Goal: Task Accomplishment & Management: Complete application form

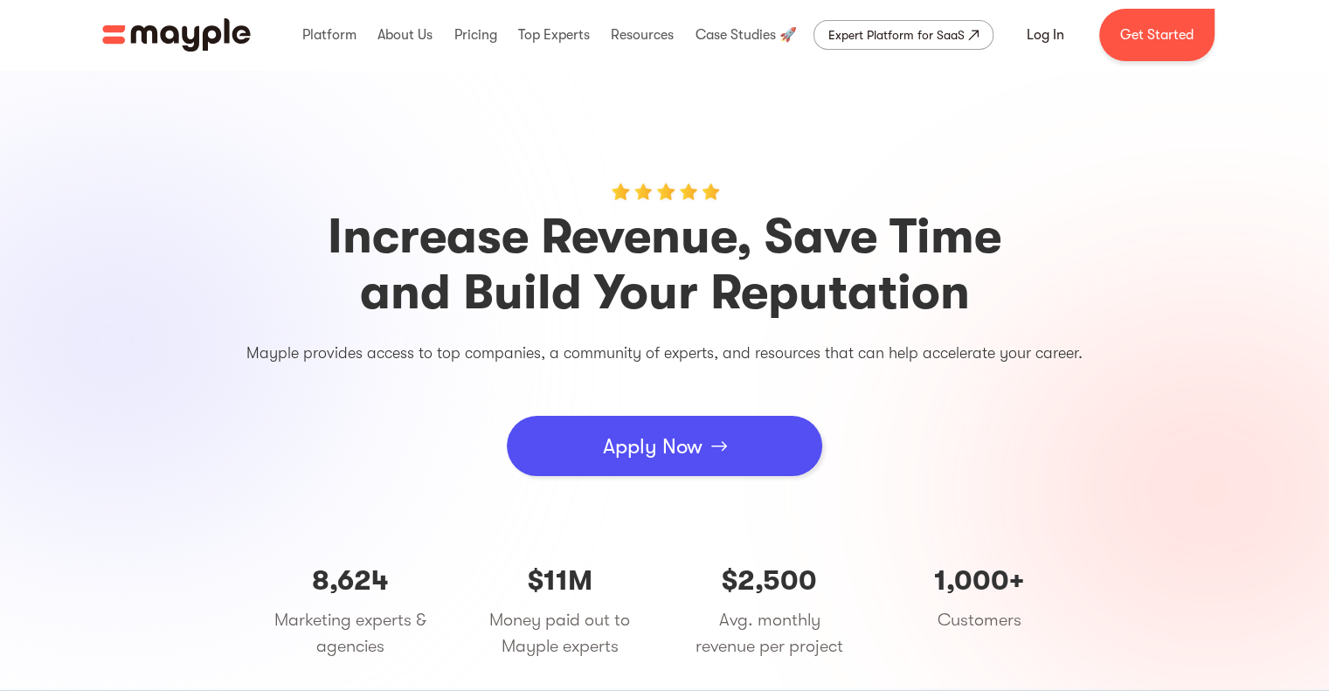
click at [720, 443] on img at bounding box center [719, 446] width 16 height 10
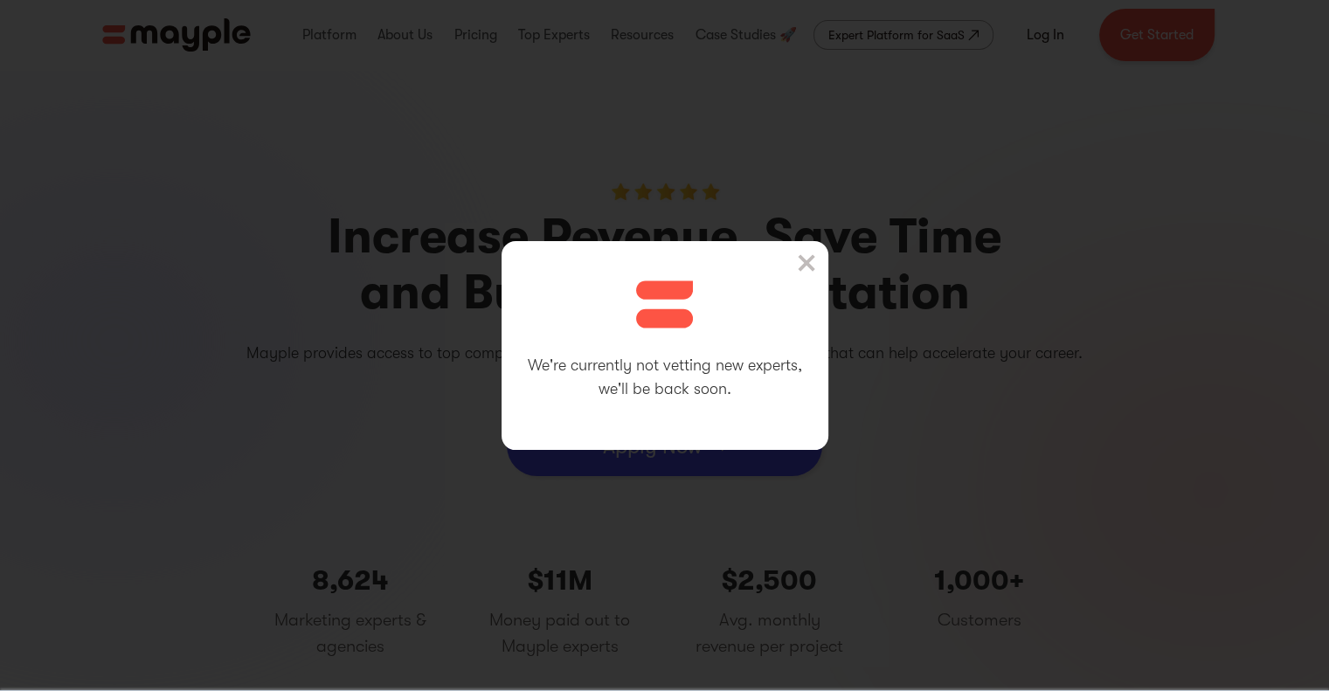
click at [823, 271] on div "We're currently not vetting new experts, we'll be back soon." at bounding box center [665, 345] width 327 height 209
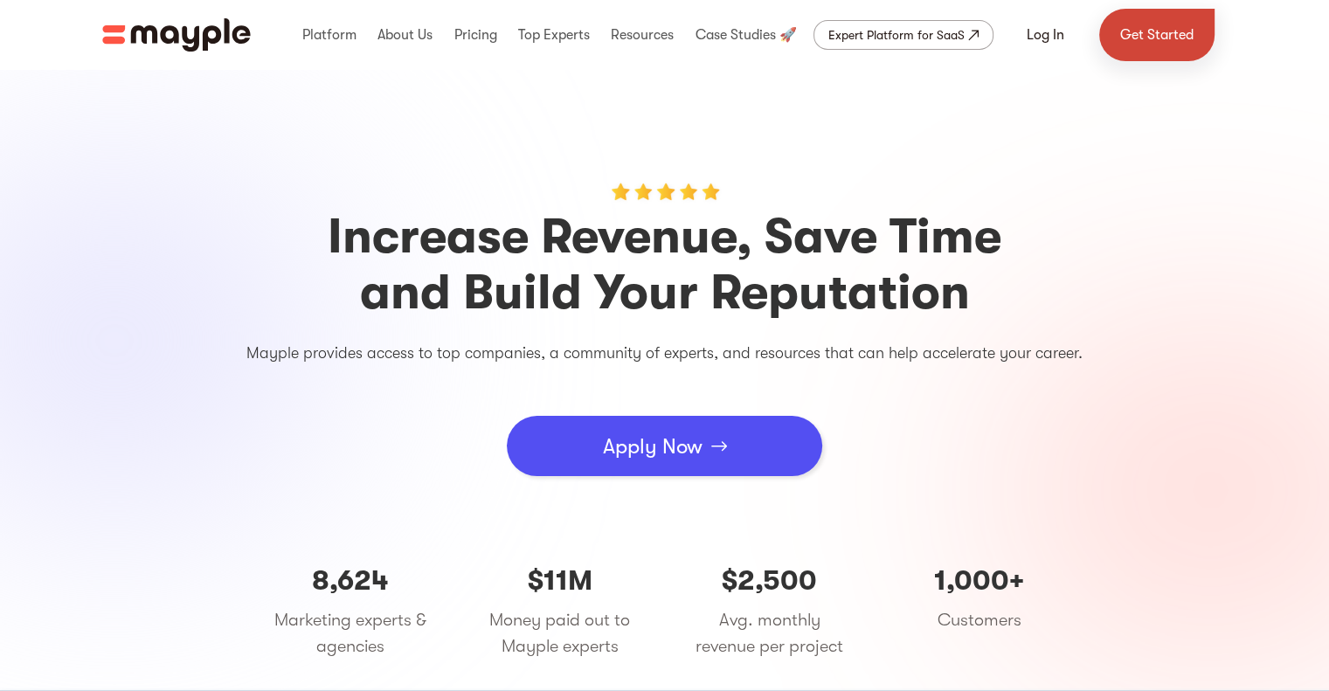
click at [1174, 34] on link "Get Started" at bounding box center [1156, 35] width 115 height 52
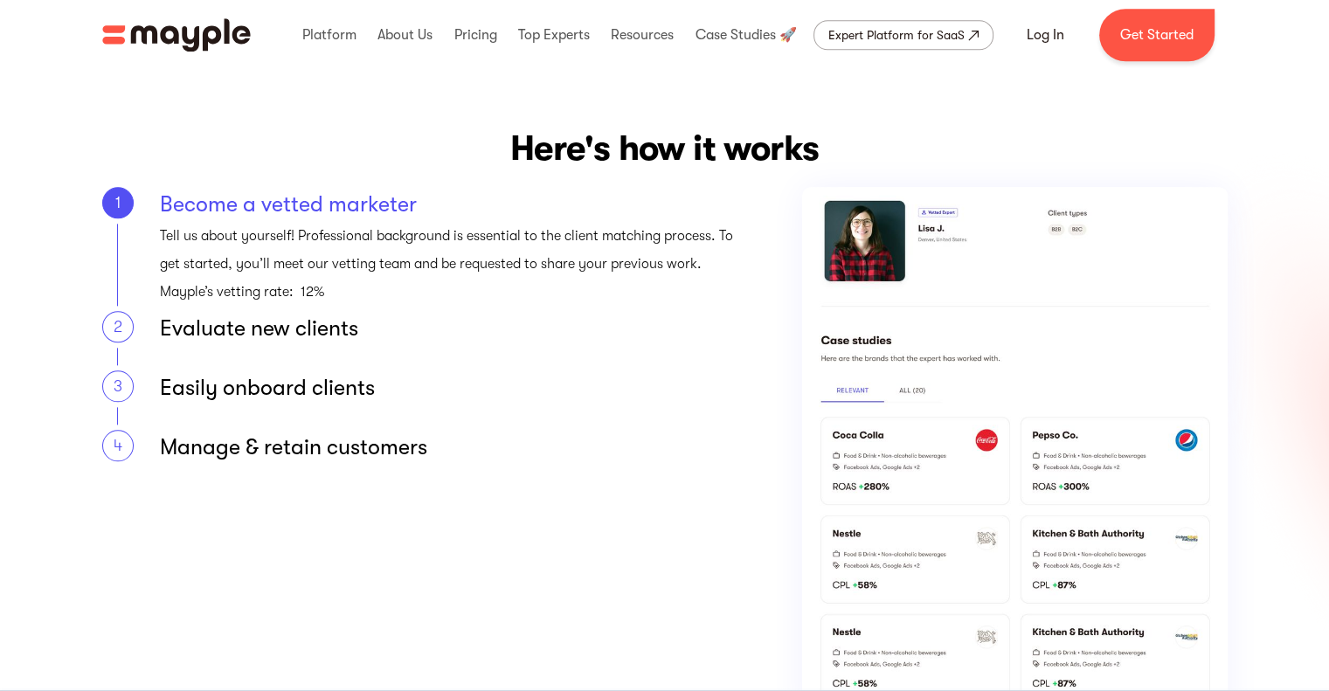
scroll to position [2010, 0]
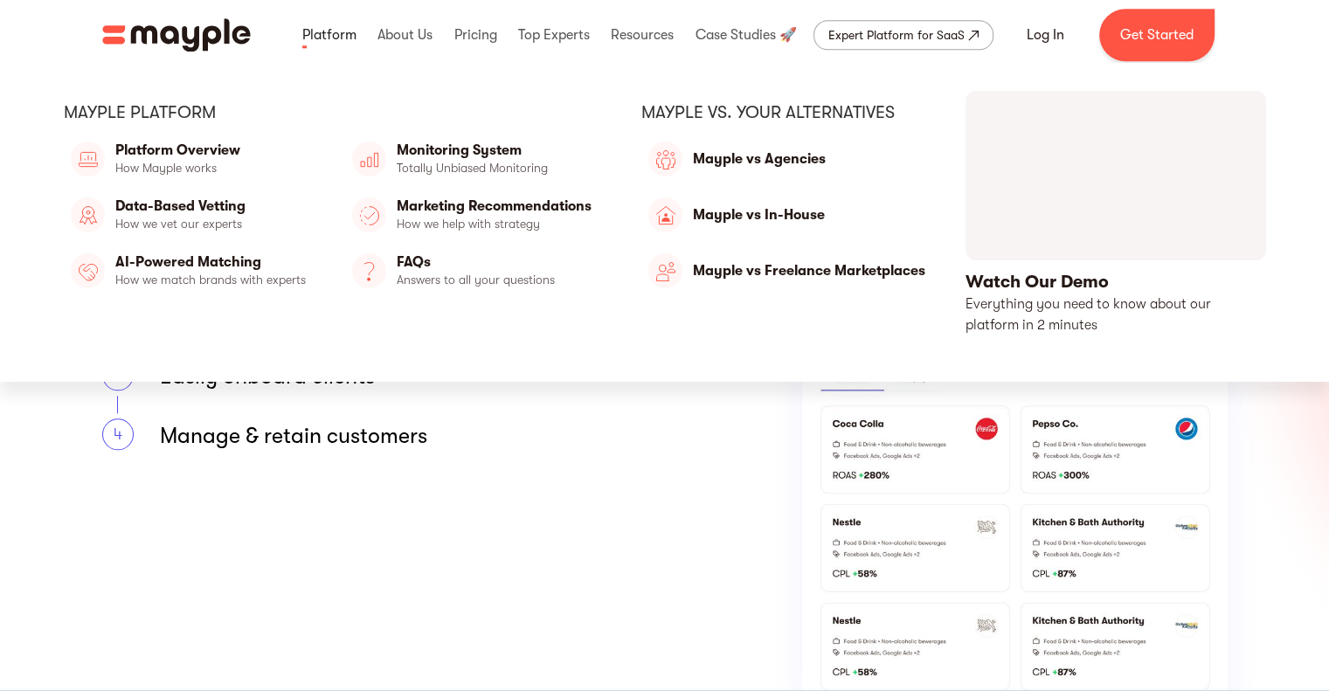
click at [333, 38] on link at bounding box center [329, 35] width 63 height 56
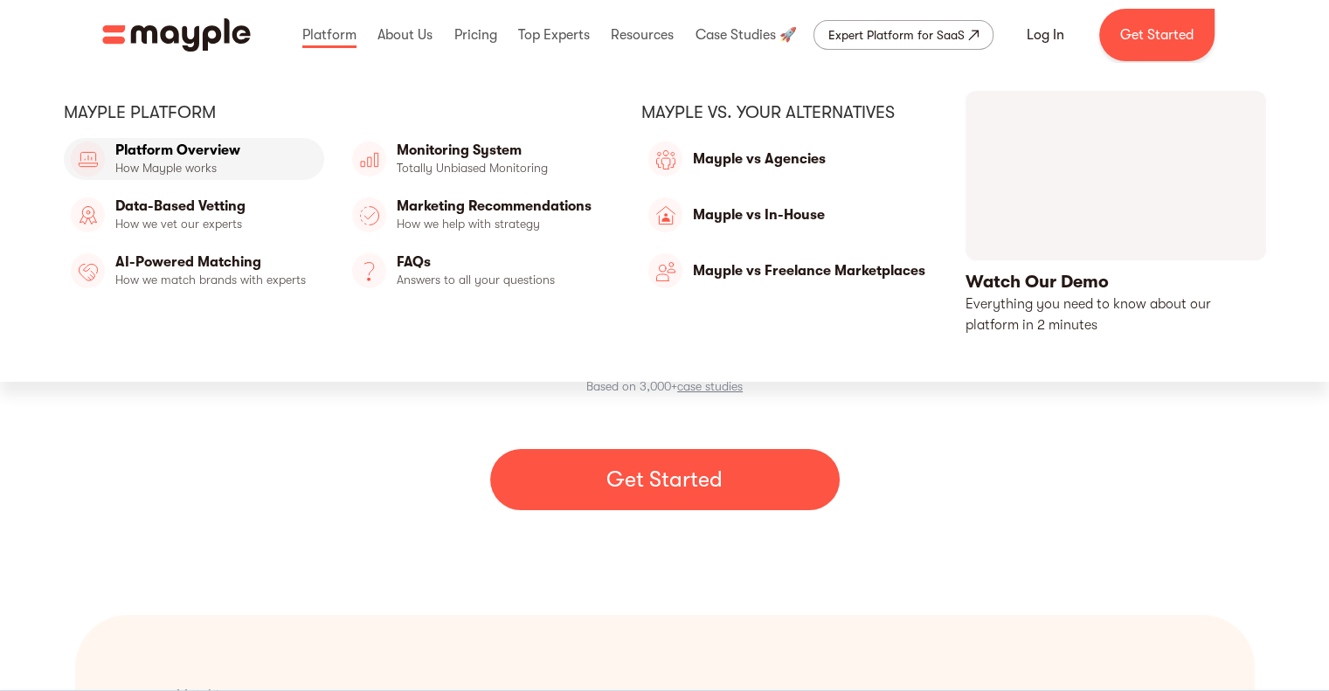
click at [245, 165] on link "Platform Overview" at bounding box center [194, 159] width 260 height 42
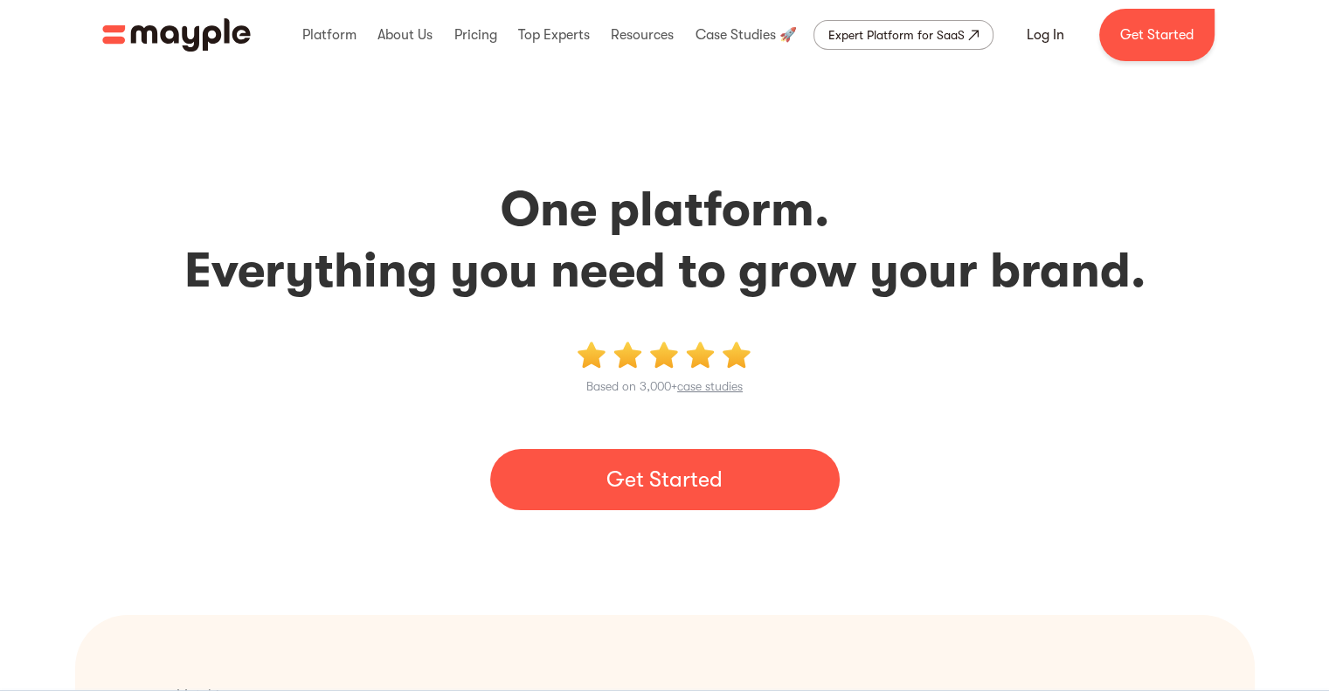
click at [640, 478] on link "Get Started" at bounding box center [665, 479] width 350 height 61
click at [1034, 36] on link "Log In" at bounding box center [1046, 35] width 80 height 42
click at [170, 36] on img "home" at bounding box center [176, 34] width 149 height 33
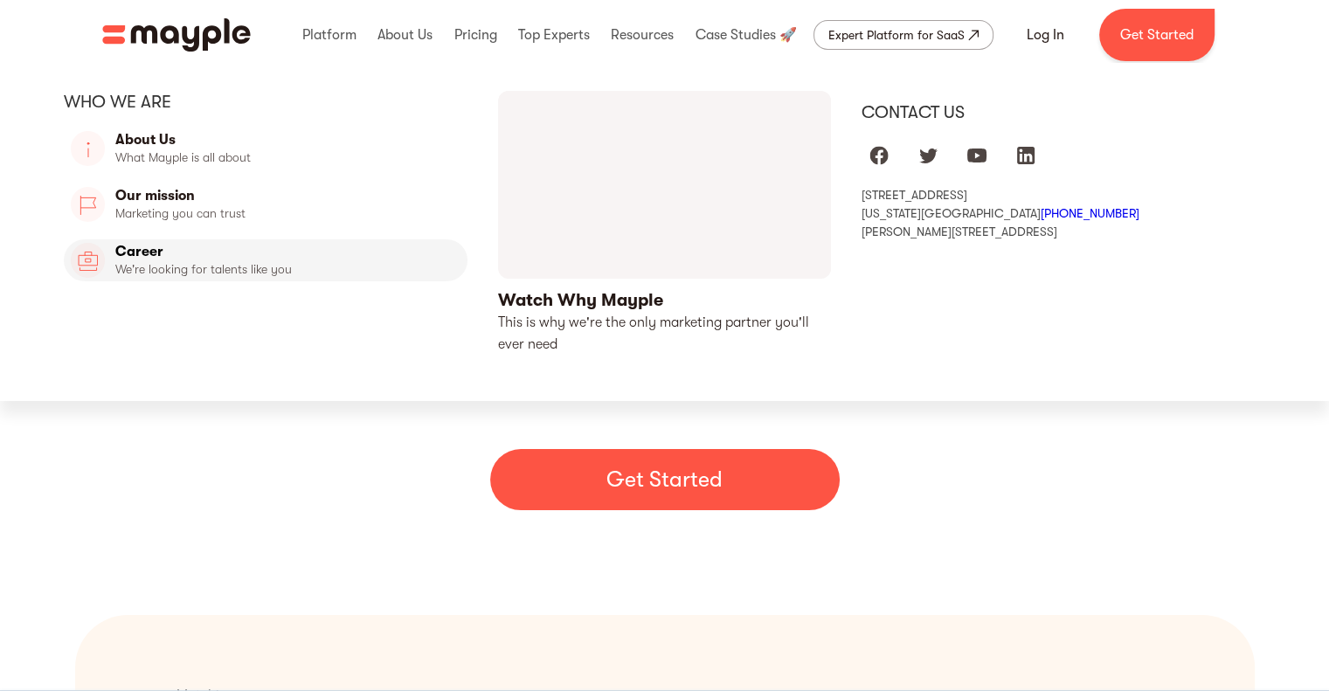
click at [146, 254] on link "Career" at bounding box center [266, 260] width 405 height 42
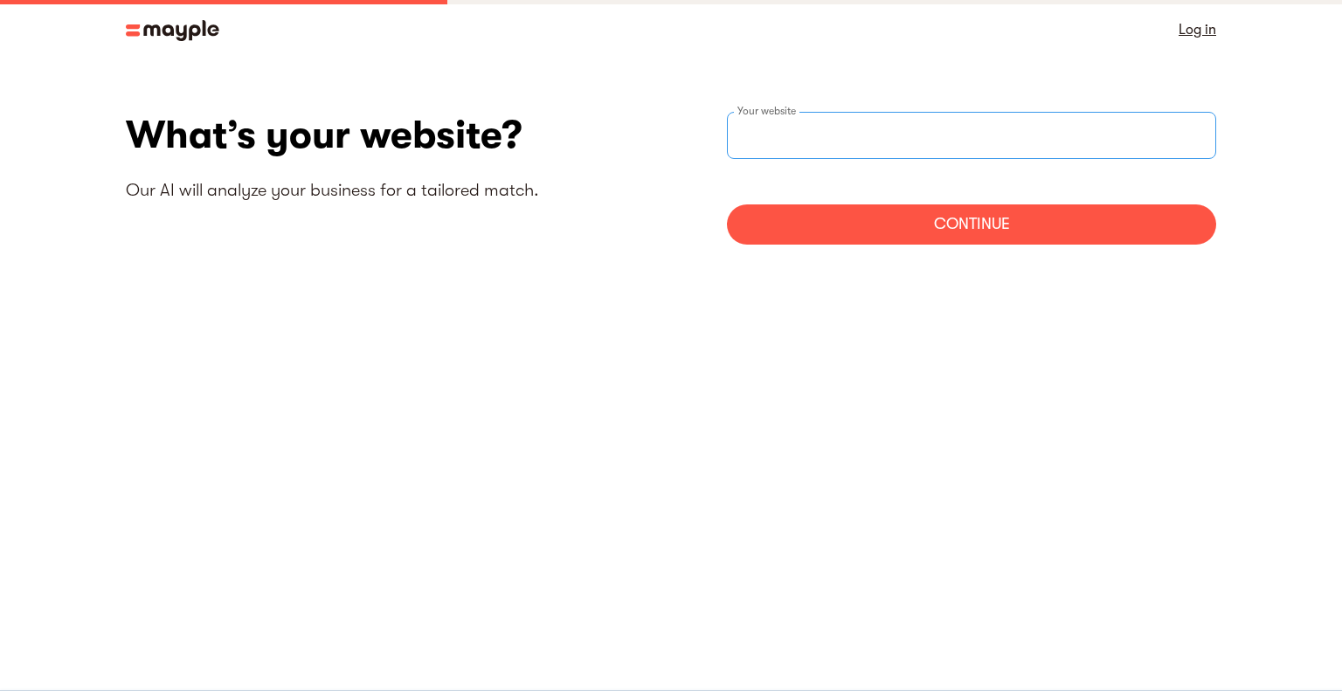
click at [817, 127] on input "websiteStep" at bounding box center [971, 135] width 489 height 47
paste input "https://www.linkedin.com/in/jonathan-alberto-pernia-ochoa-9bb34813b/"
type input "https://www.linkedin.com/in/jonathan-alberto-pernia-ochoa-9bb34813b/"
click at [919, 219] on div "Continue" at bounding box center [971, 225] width 489 height 40
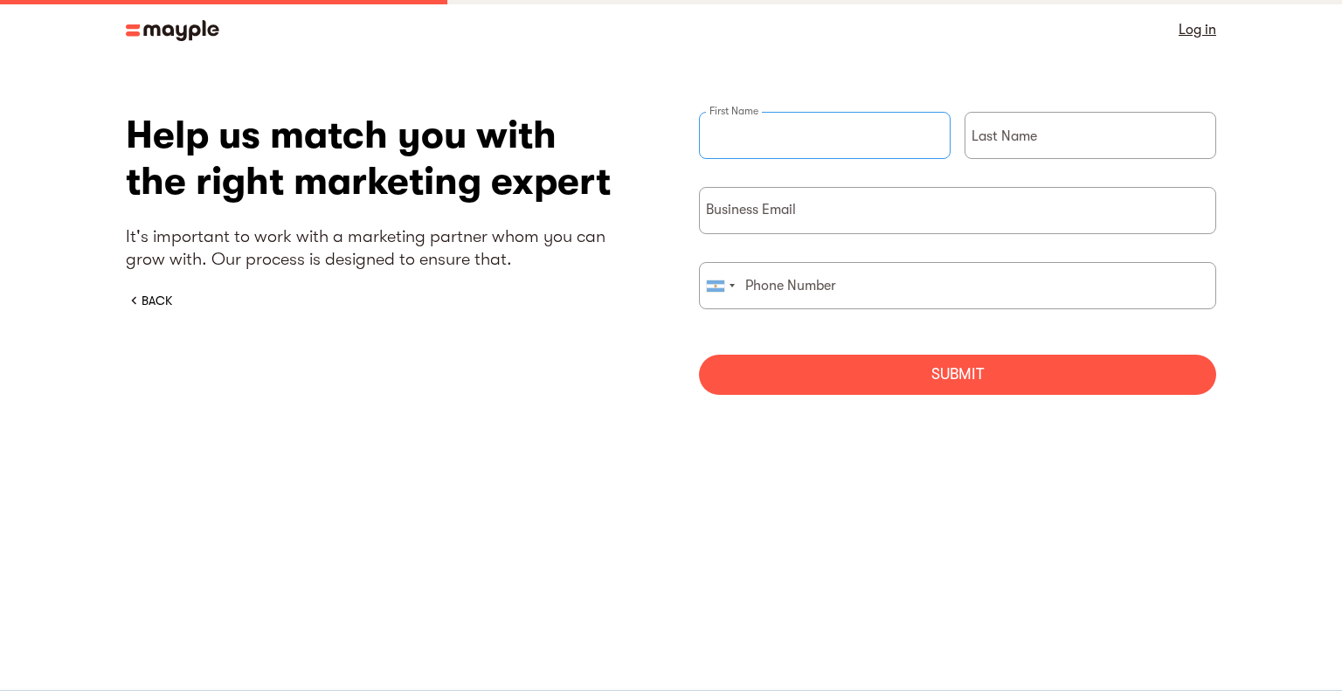
click at [821, 132] on input "briefForm" at bounding box center [825, 135] width 252 height 47
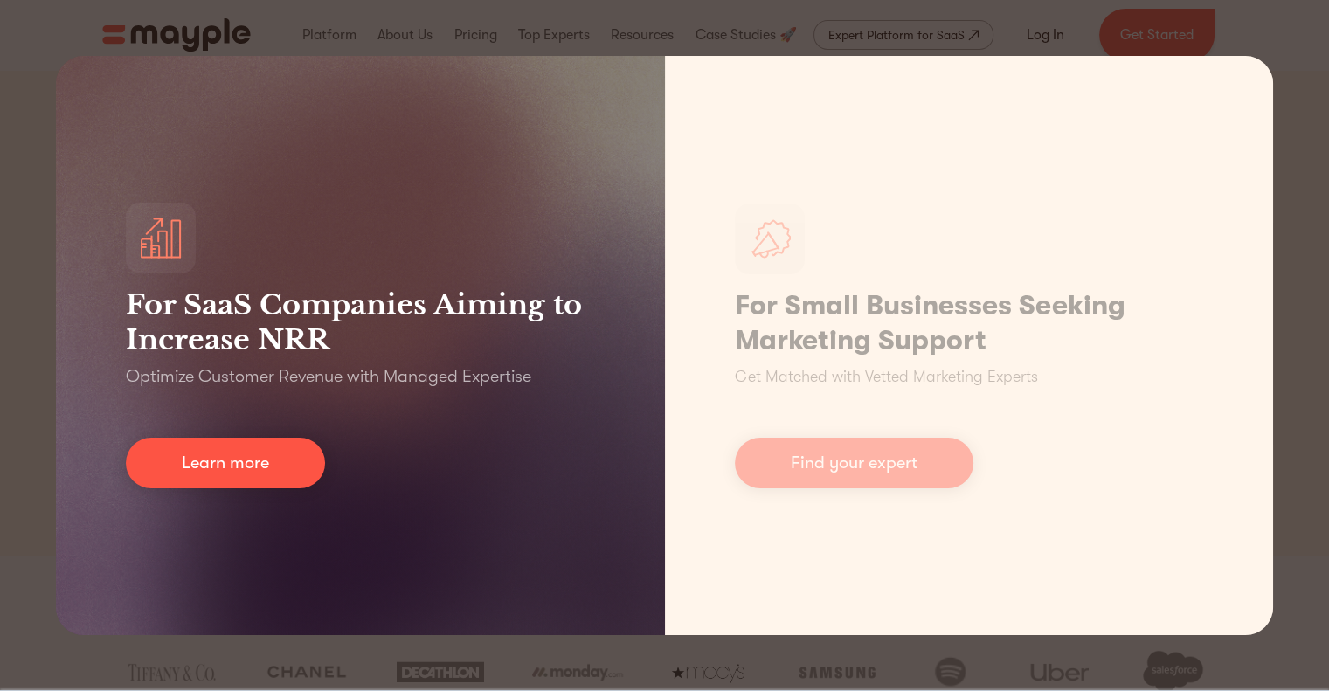
click at [527, 239] on div "For SaaS Companies Aiming to Increase NRR Optimize Customer Revenue with Manage…" at bounding box center [360, 345] width 609 height 579
click at [292, 461] on link "Learn more" at bounding box center [225, 463] width 199 height 51
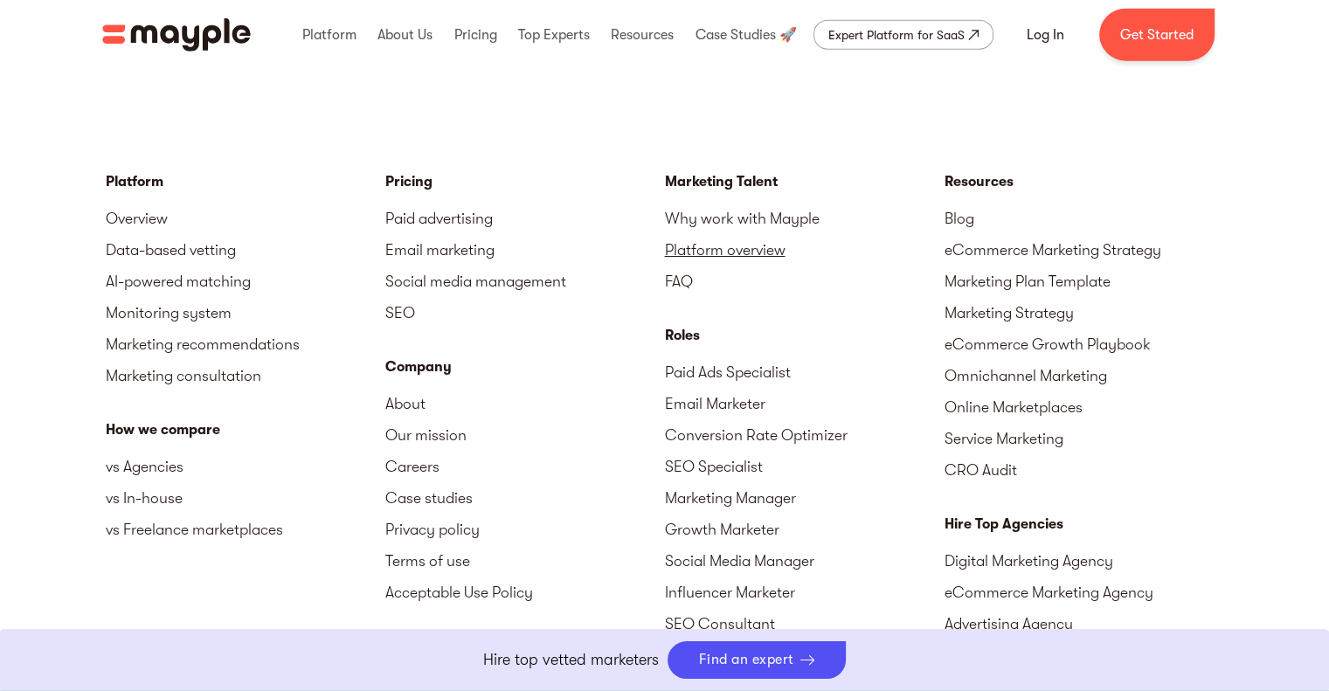
scroll to position [4195, 0]
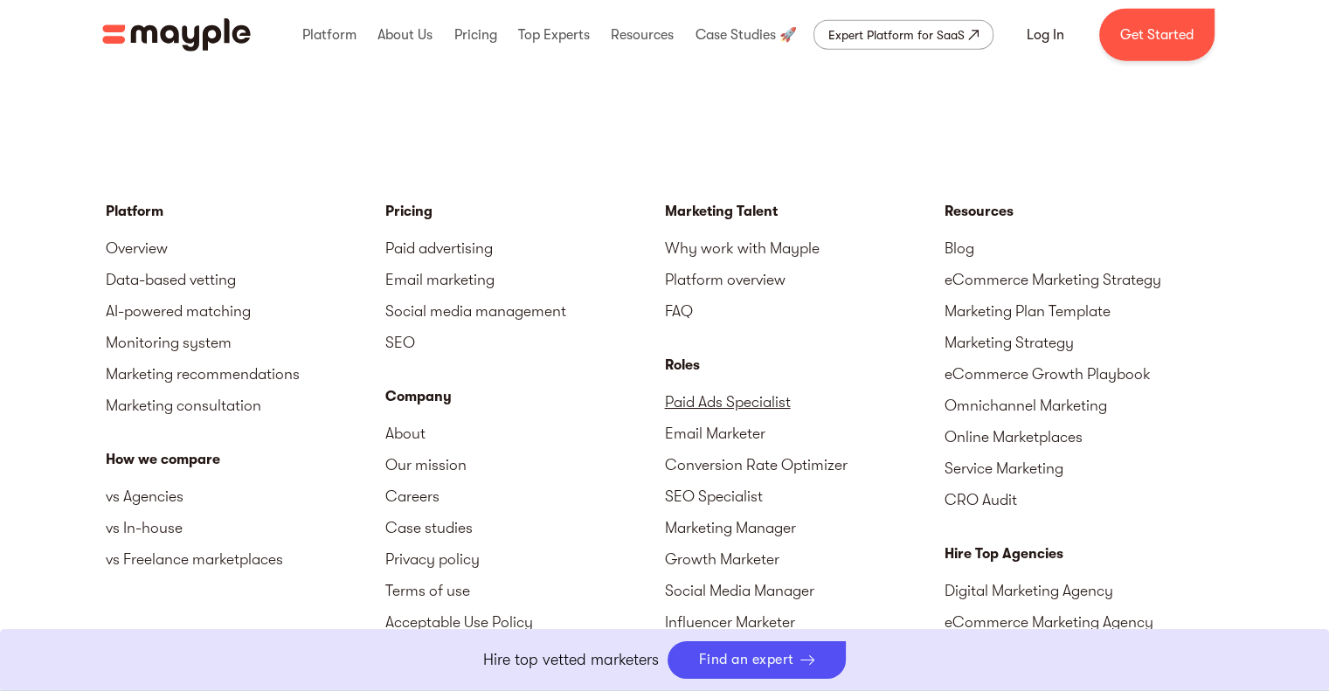
click at [740, 405] on link "Paid Ads Specialist" at bounding box center [805, 401] width 280 height 31
click at [710, 402] on link "Paid Ads Specialist" at bounding box center [805, 401] width 280 height 31
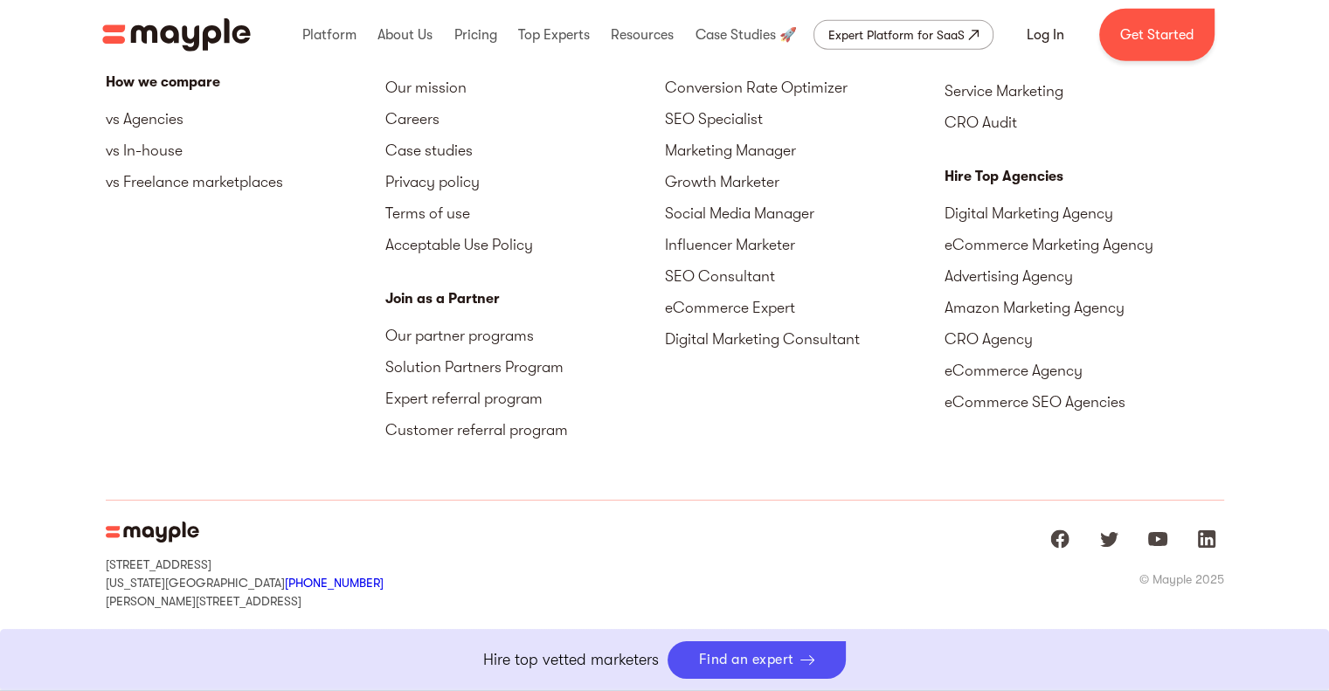
scroll to position [4598, 0]
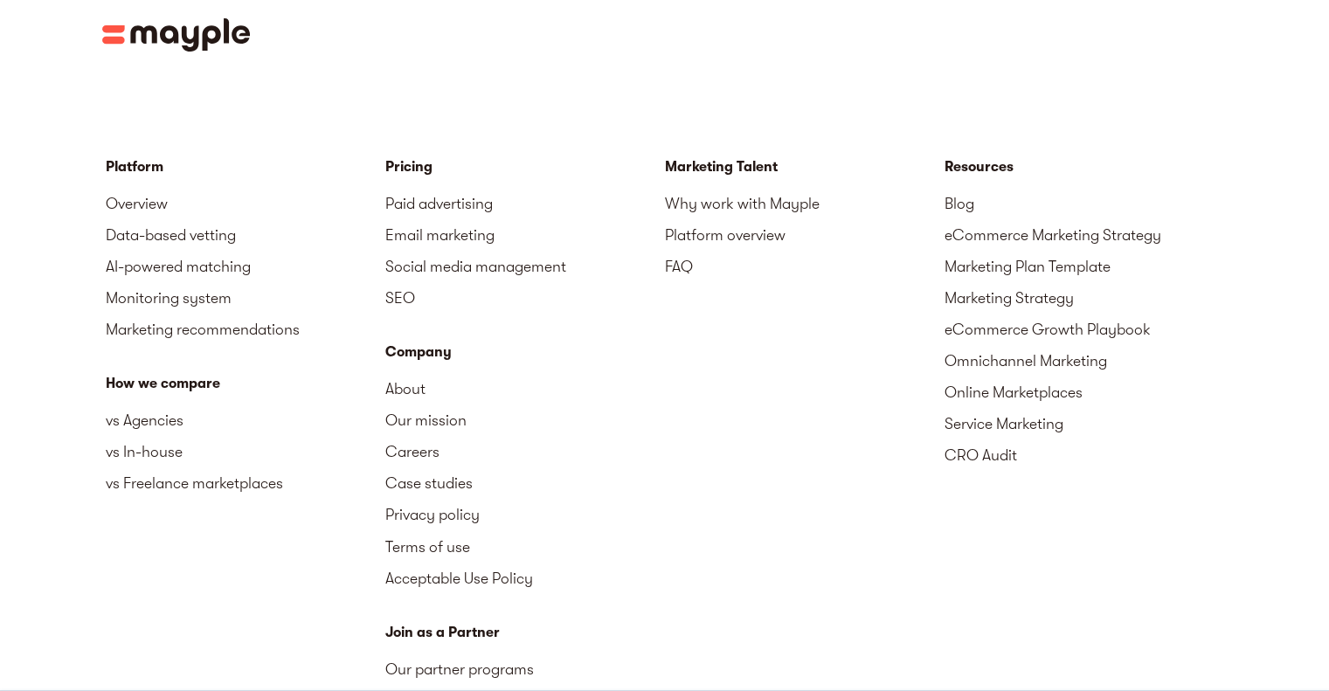
scroll to position [2797, 0]
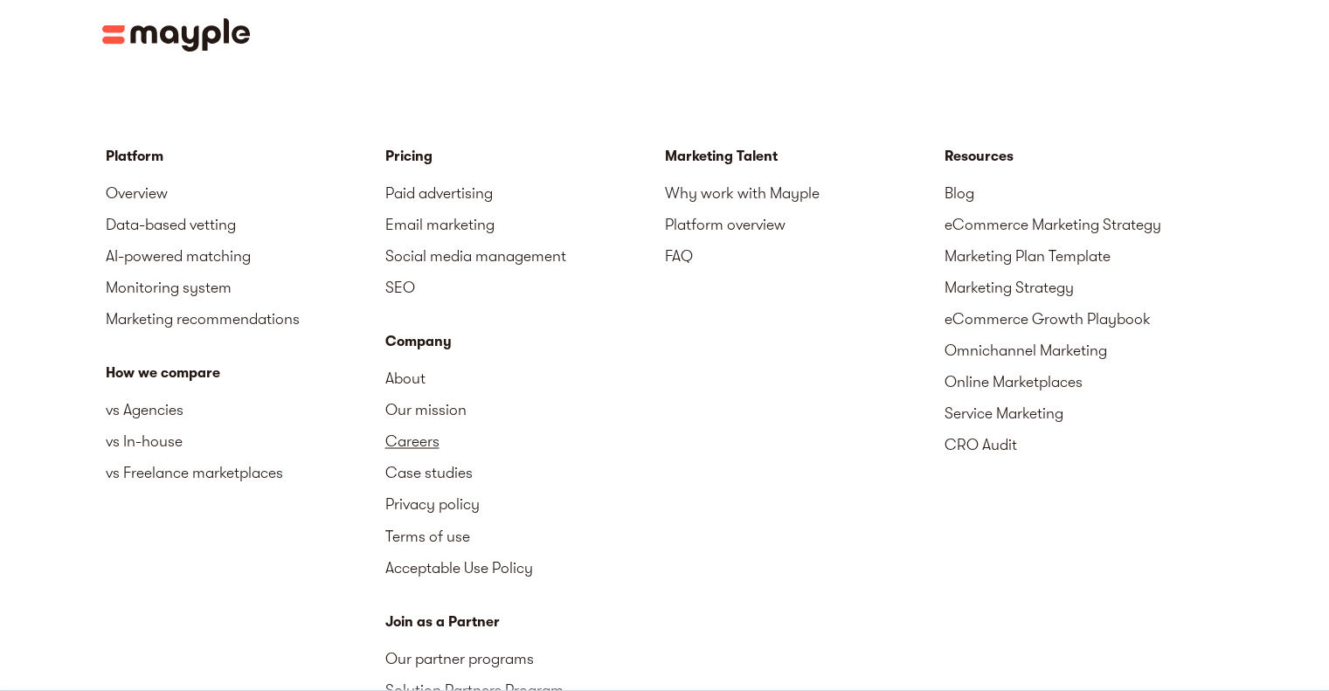
click at [432, 426] on link "Careers" at bounding box center [525, 441] width 280 height 31
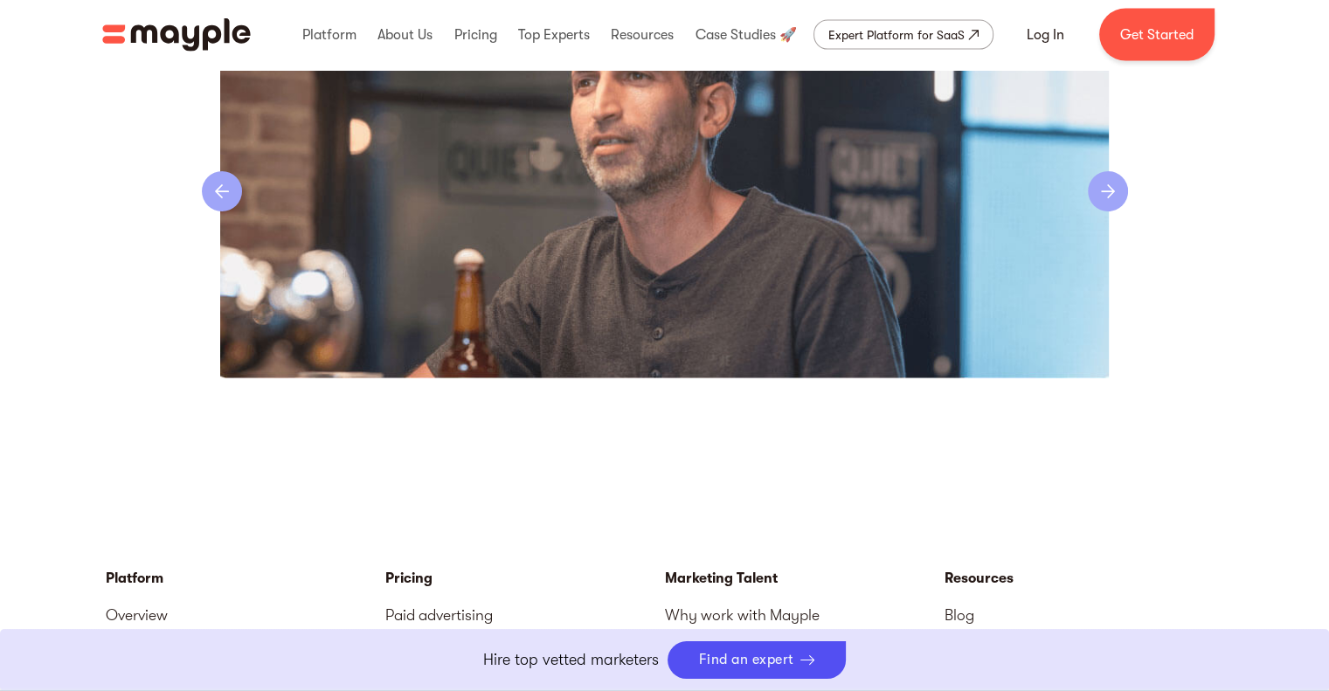
scroll to position [3846, 0]
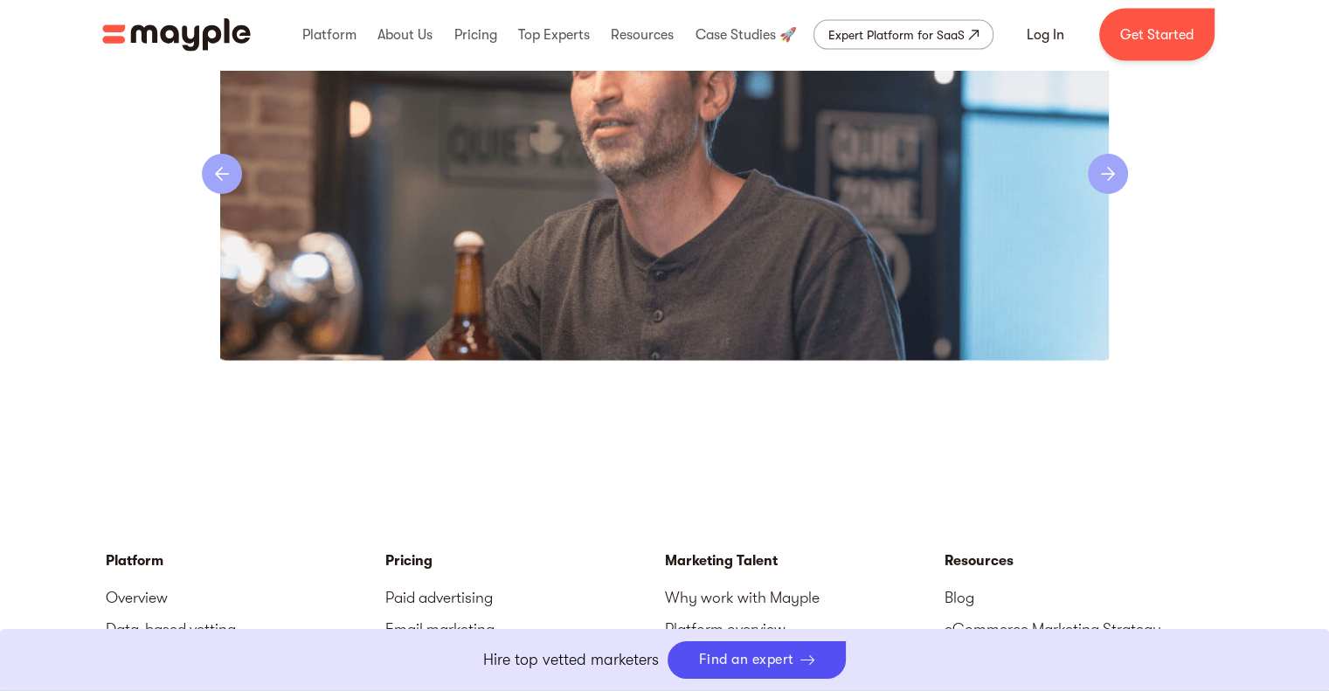
click at [637, 653] on p "Hire top vetted marketers" at bounding box center [571, 660] width 176 height 24
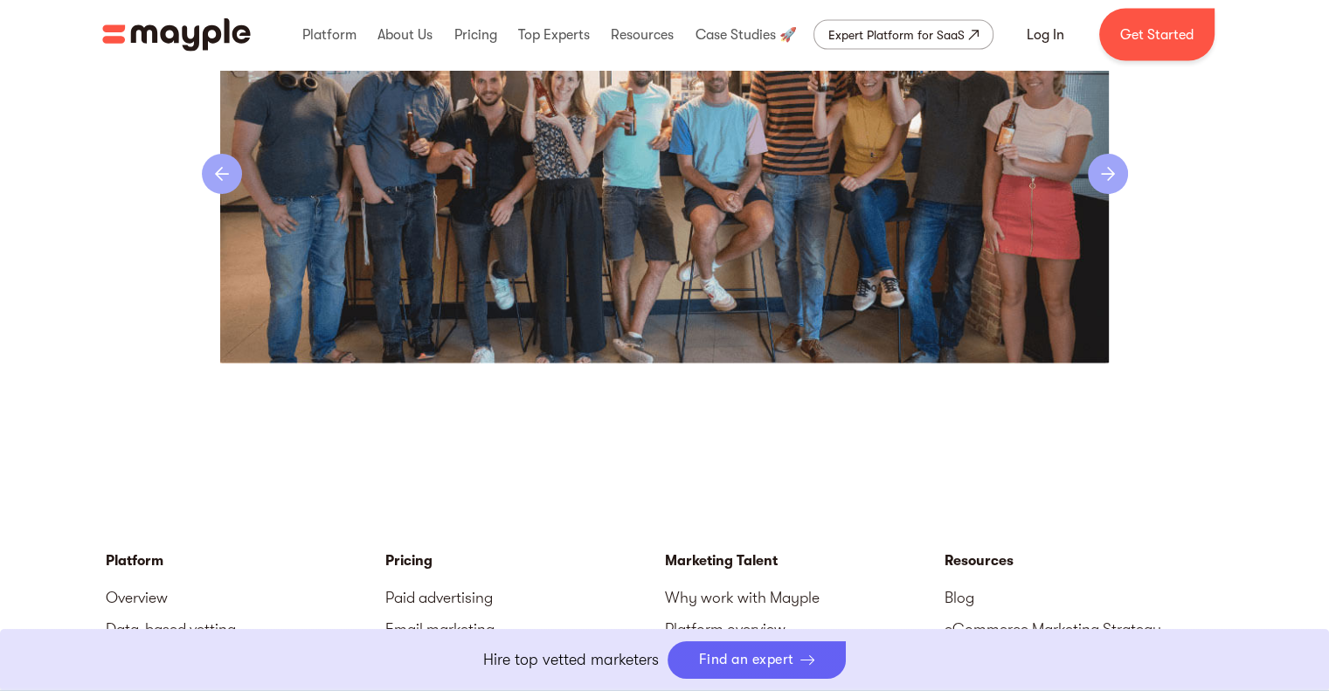
click at [761, 663] on div "Find an expert" at bounding box center [746, 660] width 95 height 17
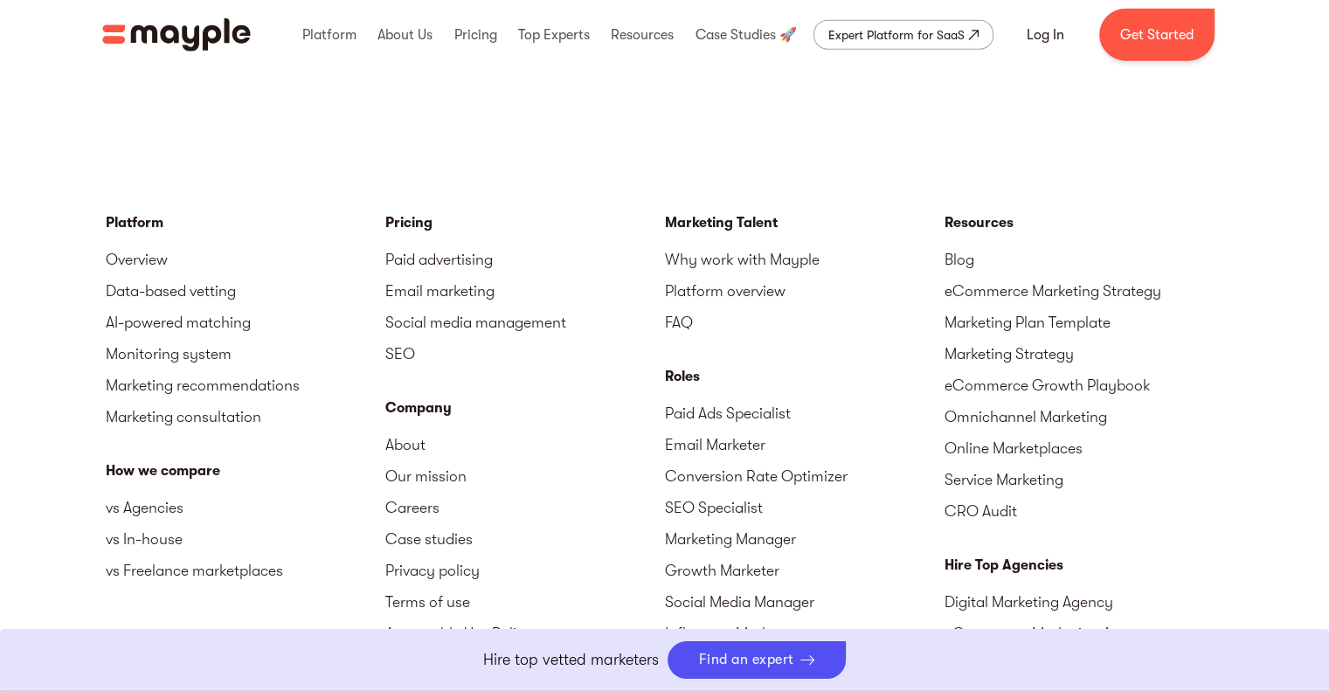
scroll to position [4195, 0]
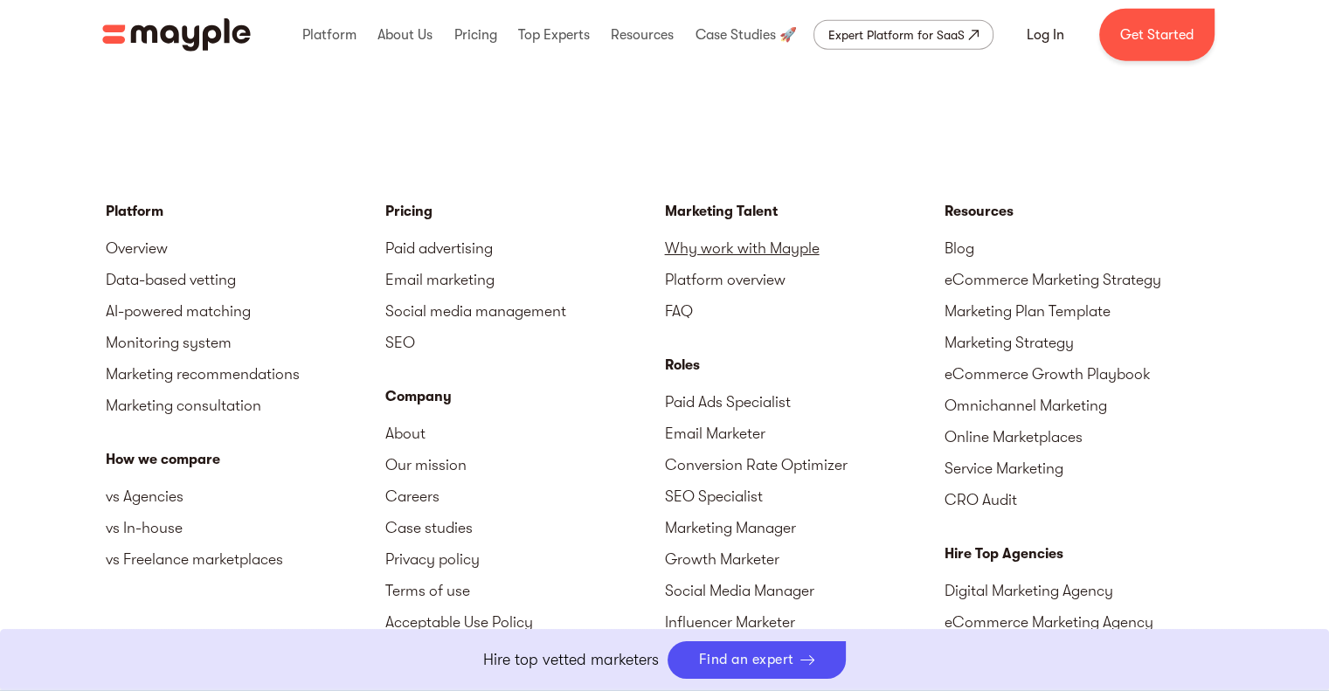
click at [796, 251] on link "Why work with Mayple" at bounding box center [805, 247] width 280 height 31
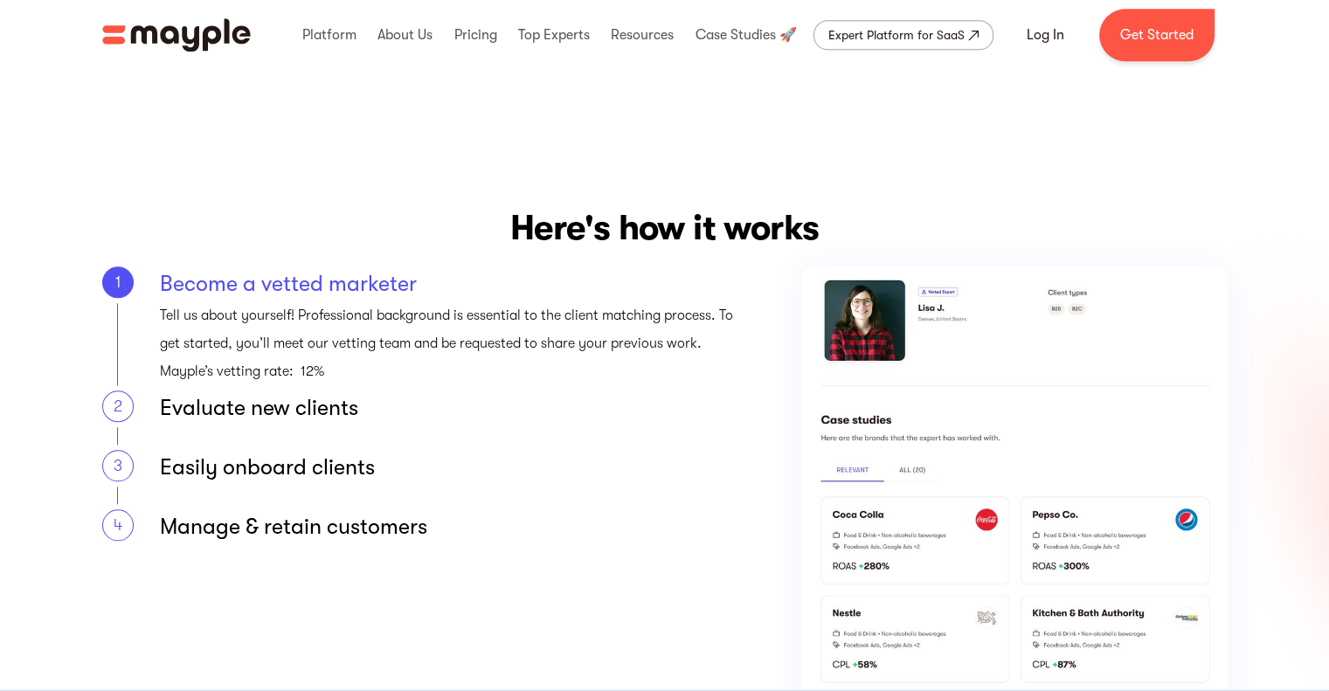
scroll to position [1923, 0]
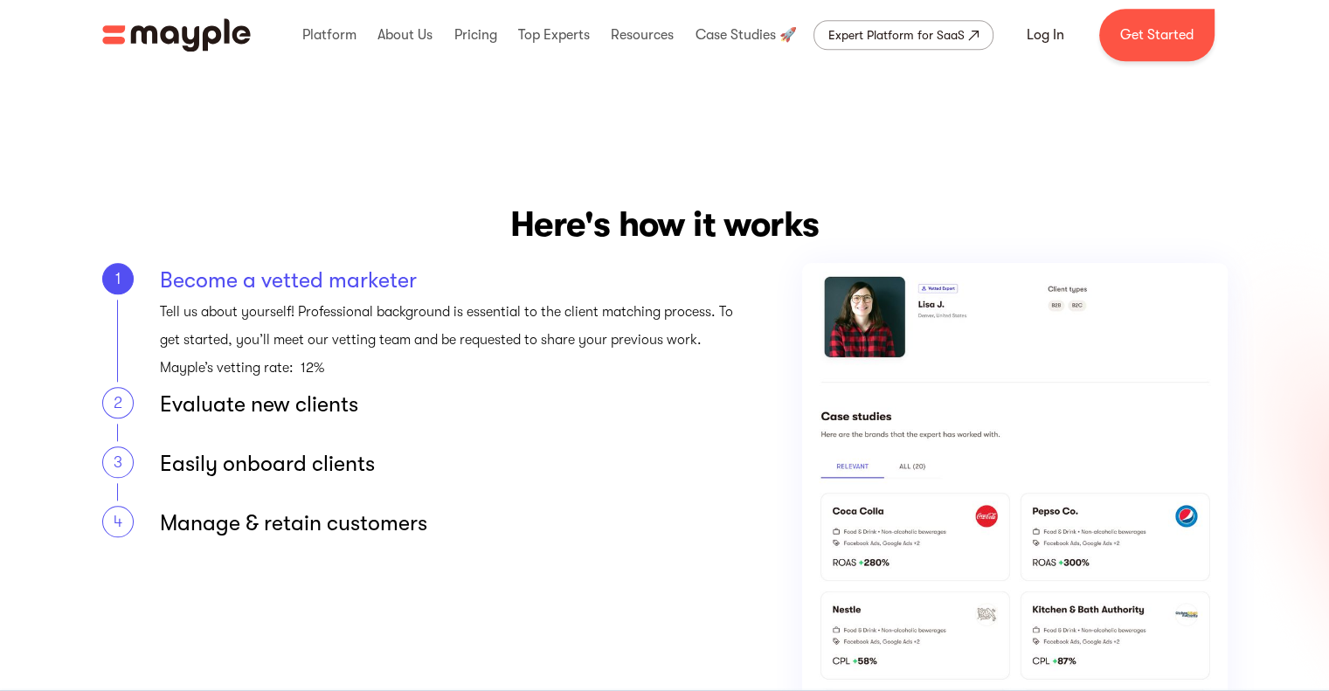
click at [307, 282] on div "Become a vetted marketer" at bounding box center [450, 280] width 580 height 35
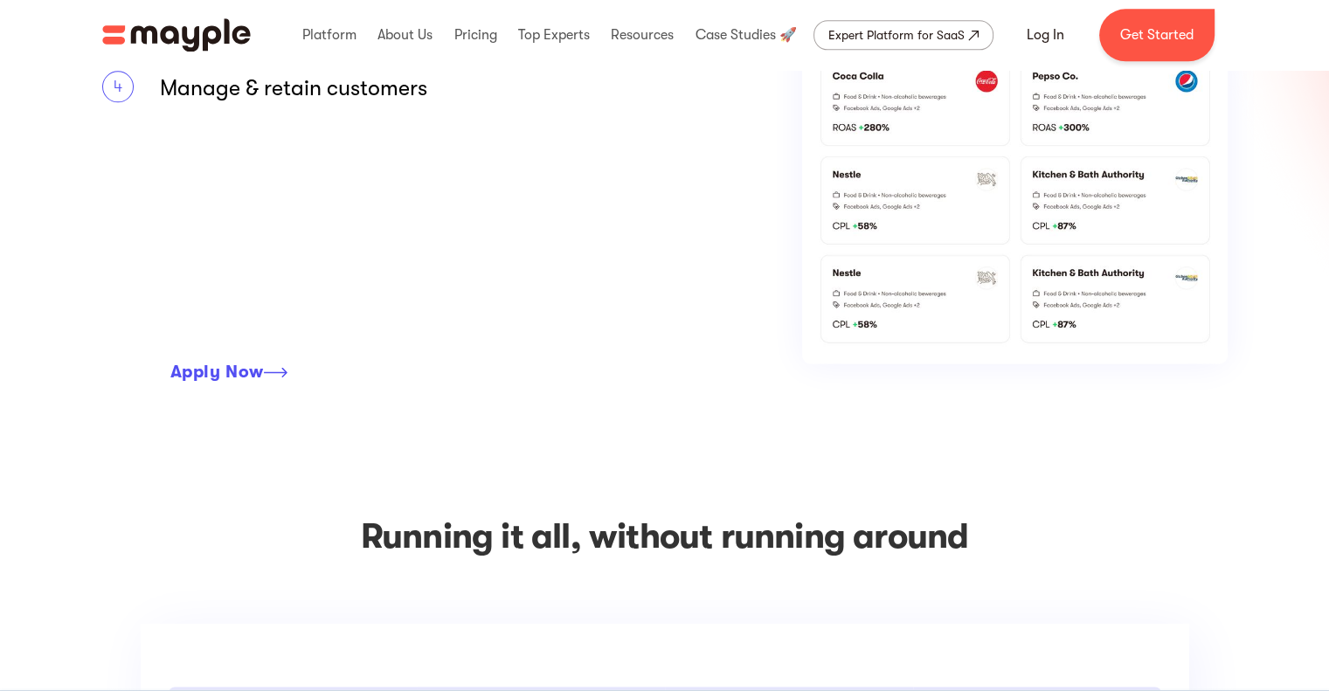
scroll to position [2360, 0]
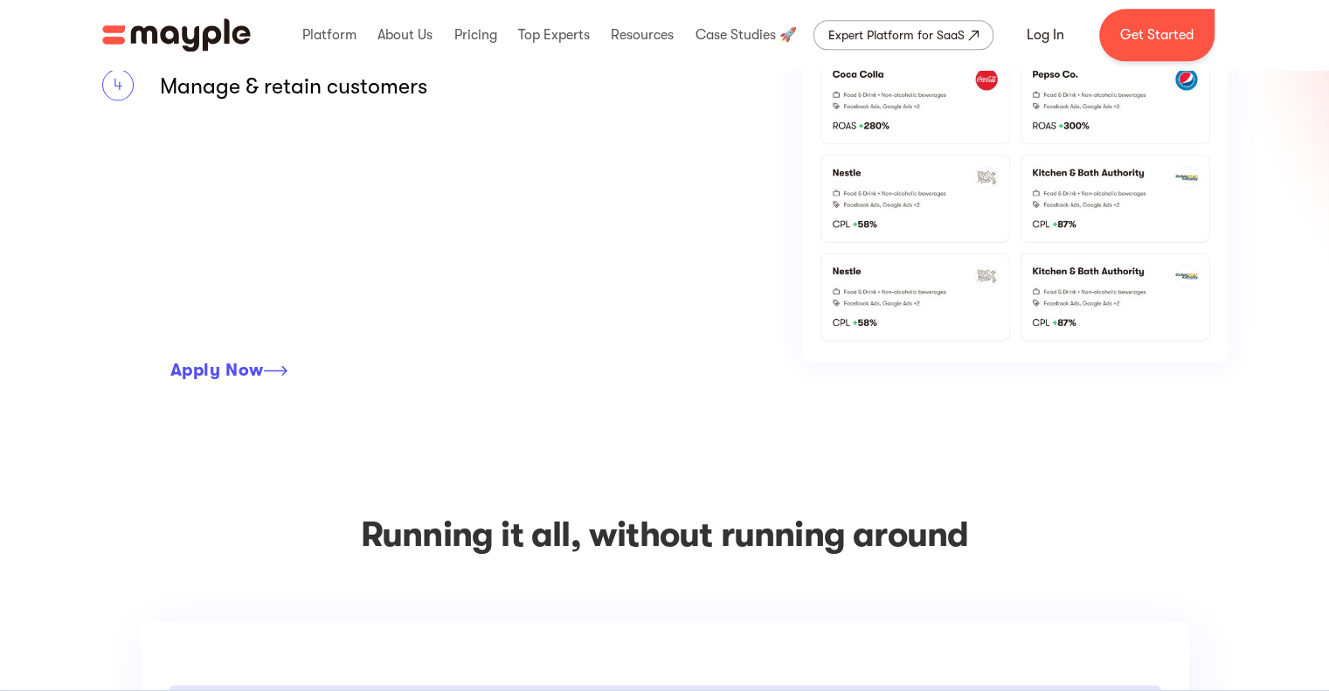
click at [281, 369] on img at bounding box center [276, 370] width 24 height 10
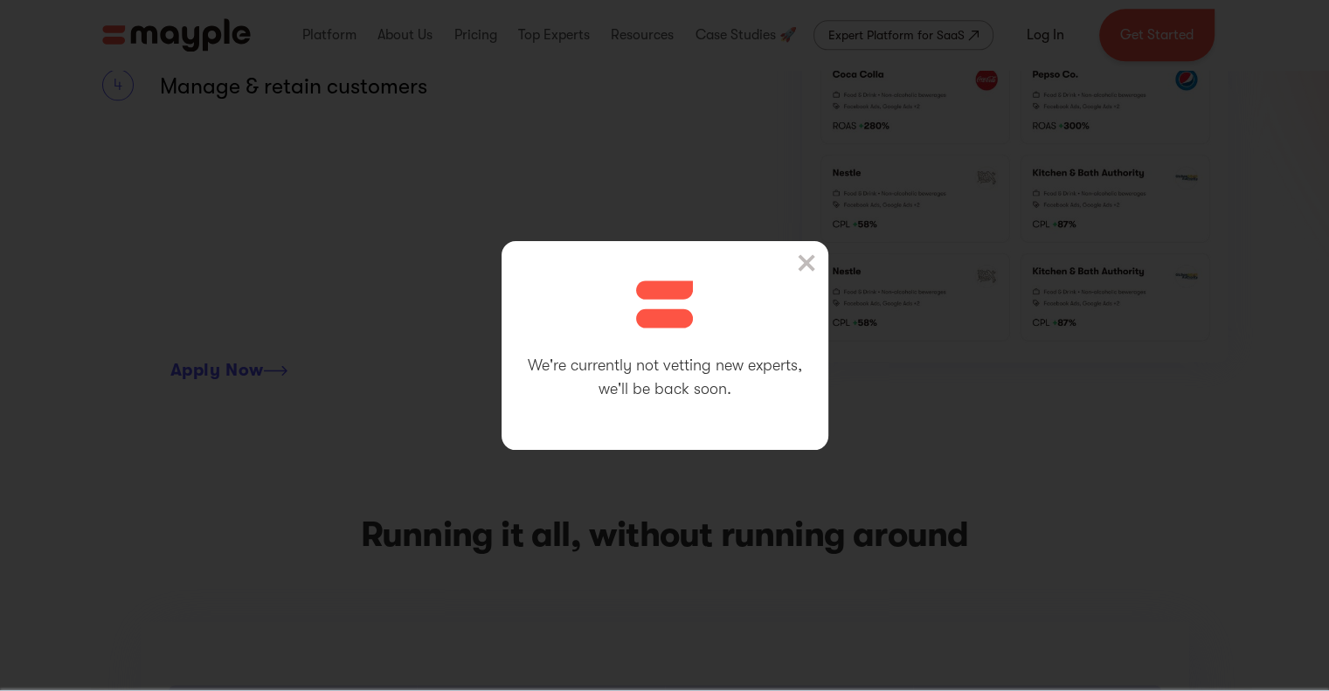
click at [815, 270] on img at bounding box center [806, 262] width 17 height 17
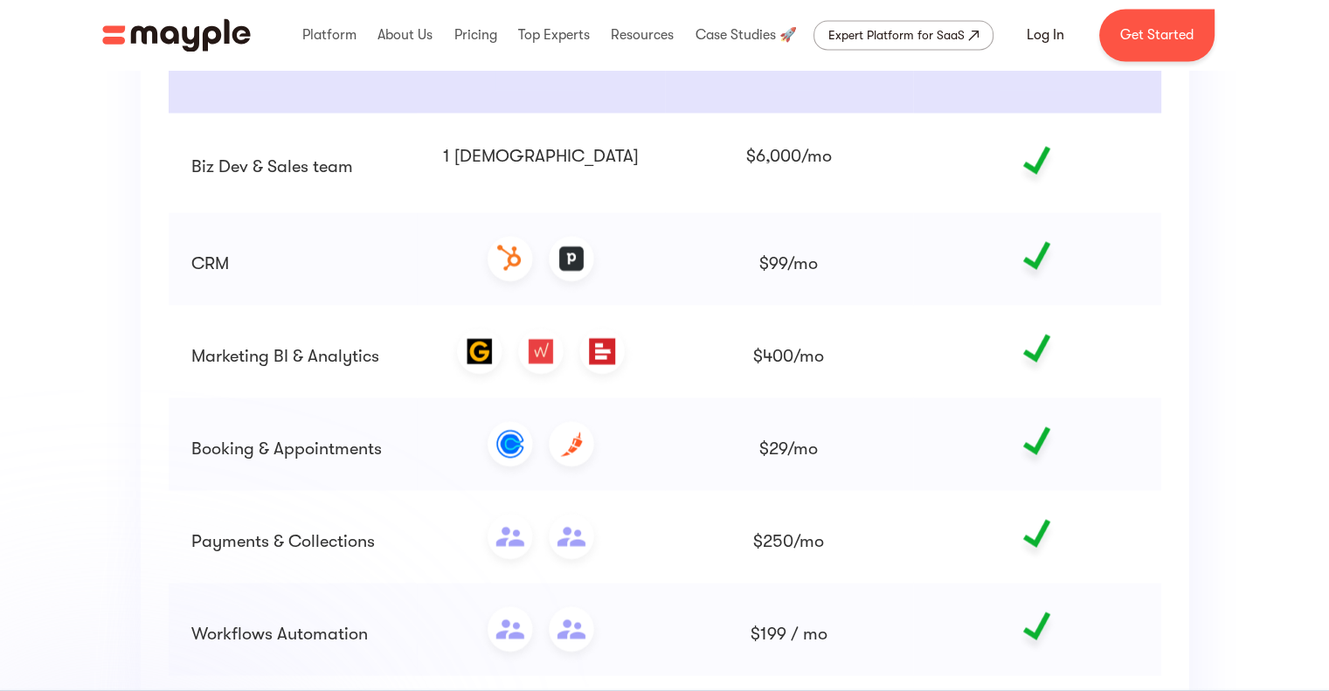
scroll to position [3059, 0]
